Goal: Transaction & Acquisition: Purchase product/service

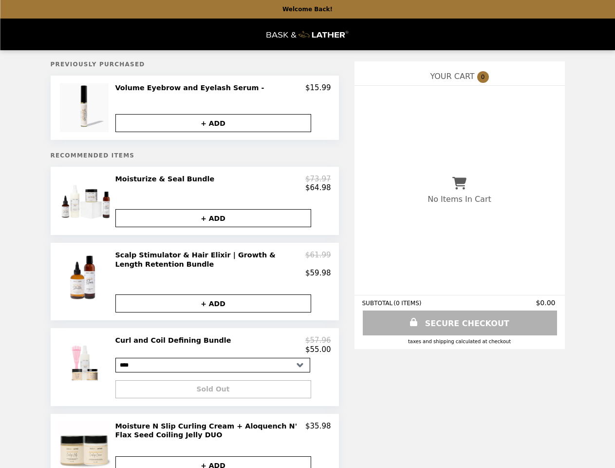
click at [86, 109] on img at bounding box center [85, 107] width 51 height 49
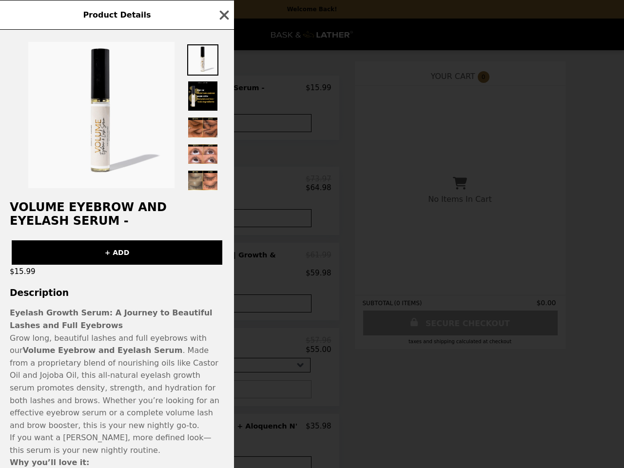
click at [213, 124] on img at bounding box center [202, 127] width 31 height 22
click at [86, 204] on div "Product Details Volume Eyebrow and Eyelash Serum - + ADD $15.99 Description Eye…" at bounding box center [312, 234] width 624 height 468
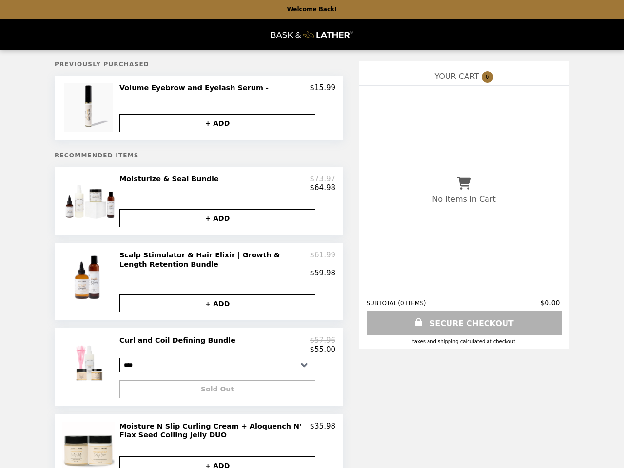
click at [213, 223] on button "+ ADD" at bounding box center [217, 218] width 196 height 18
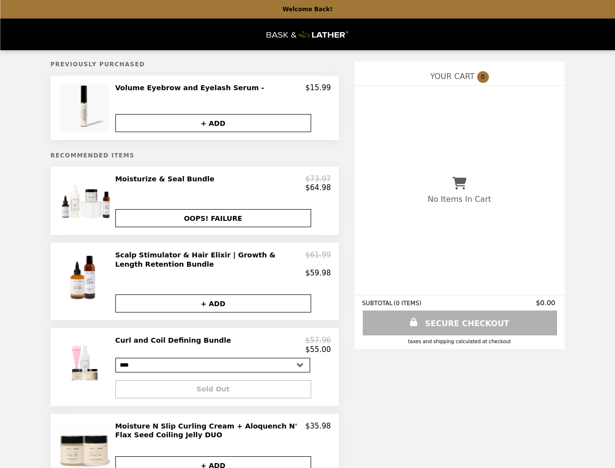
click at [86, 287] on img at bounding box center [85, 277] width 57 height 55
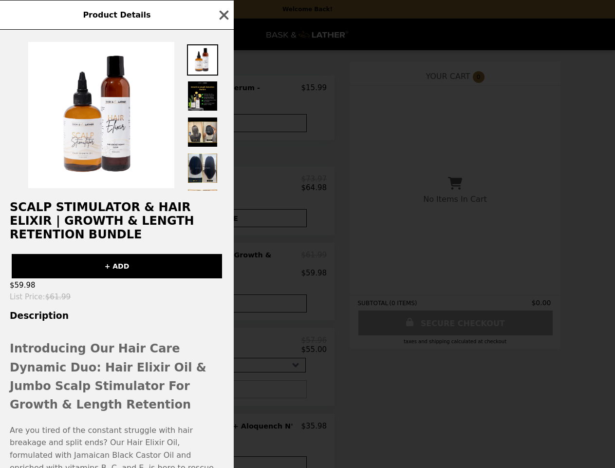
click at [223, 269] on div "Product Details Scalp Stimulator & Hair Elixir | Growth & Length Retention Bund…" at bounding box center [307, 234] width 615 height 468
click at [213, 310] on div "Scalp Stimulator & Hair Elixir | Growth & Length Retention Bundle + ADD $59.98 …" at bounding box center [117, 249] width 234 height 438
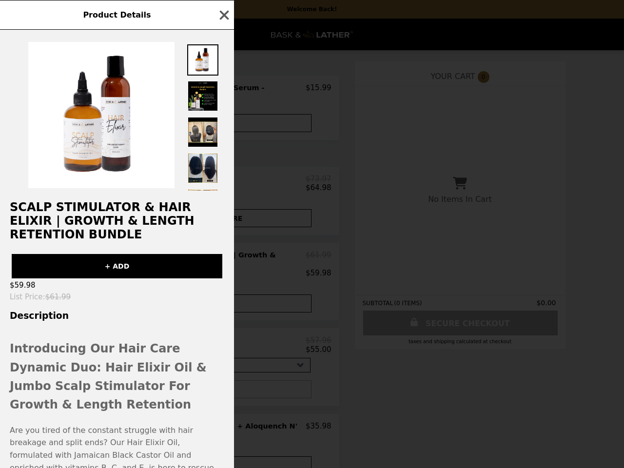
click at [86, 374] on div "Product Details Scalp Stimulator & Hair Elixir | Growth & Length Retention Bund…" at bounding box center [312, 234] width 624 height 468
